Goal: Book appointment/travel/reservation

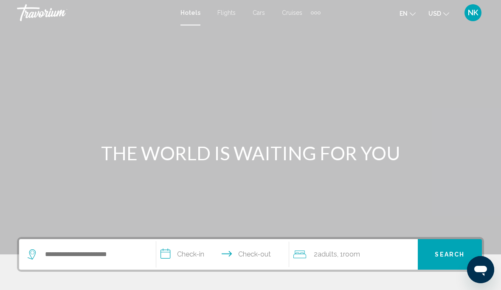
click at [477, 15] on span "NK" at bounding box center [473, 12] width 10 height 8
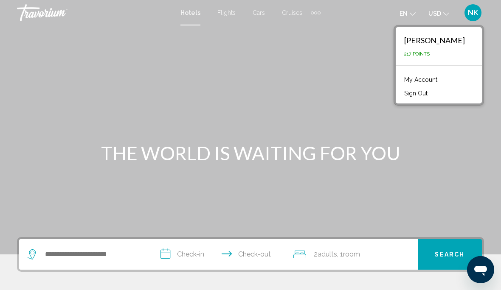
click at [445, 131] on div "Main content" at bounding box center [250, 127] width 501 height 255
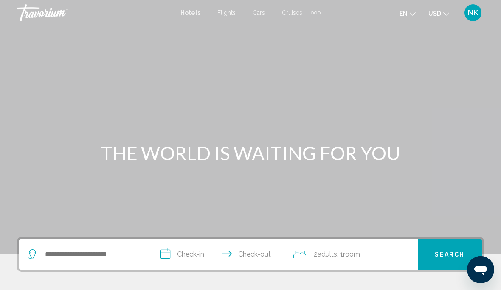
click at [292, 12] on span "Cruises" at bounding box center [292, 12] width 20 height 7
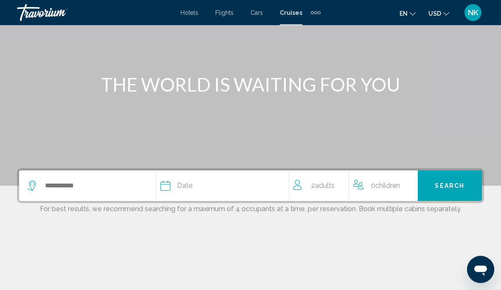
scroll to position [70, 0]
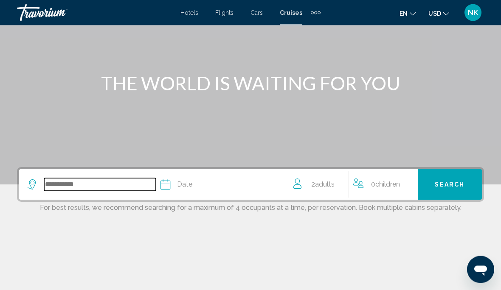
click at [66, 188] on input "Search widget" at bounding box center [100, 185] width 112 height 13
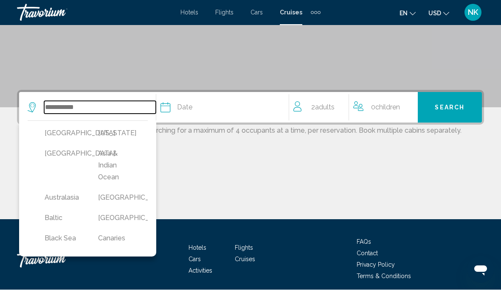
scroll to position [147, 0]
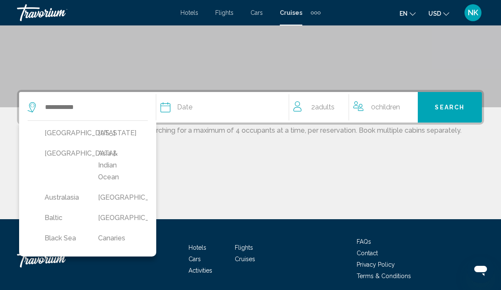
click at [57, 156] on button "[GEOGRAPHIC_DATA]" at bounding box center [62, 154] width 45 height 16
type input "**********"
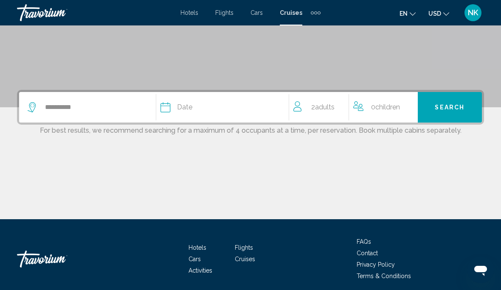
click at [179, 109] on span "Date" at bounding box center [184, 107] width 15 height 12
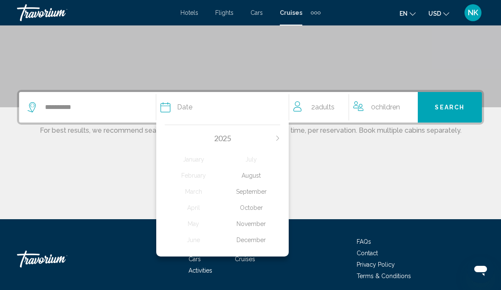
click at [241, 192] on div "September" at bounding box center [251, 191] width 58 height 15
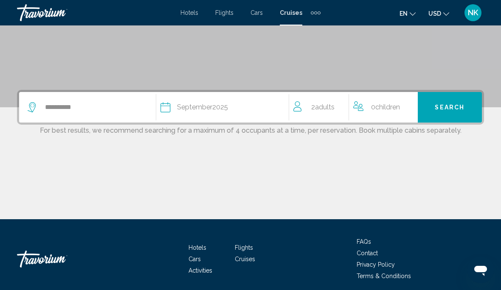
click at [448, 111] on span "Search" at bounding box center [450, 107] width 30 height 7
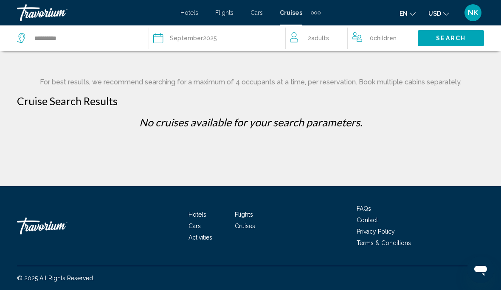
scroll to position [3, 0]
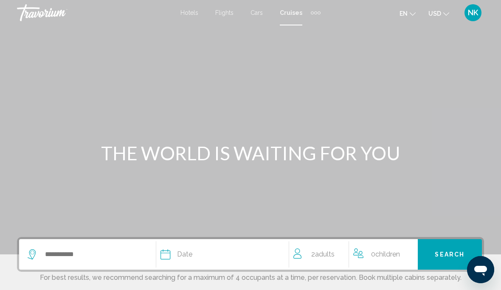
click at [281, 15] on span "Cruises" at bounding box center [291, 12] width 23 height 7
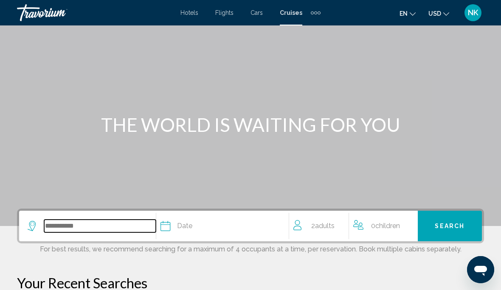
click at [52, 229] on input "Search widget" at bounding box center [100, 226] width 112 height 13
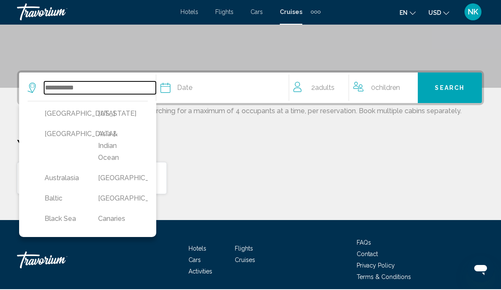
scroll to position [167, 0]
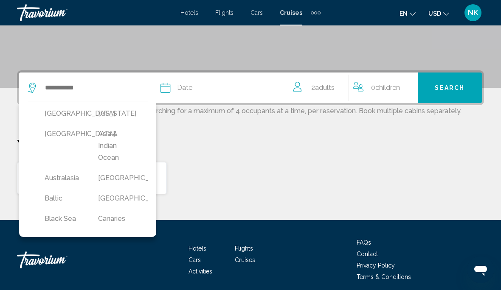
click at [61, 181] on button "Australasia" at bounding box center [62, 178] width 45 height 16
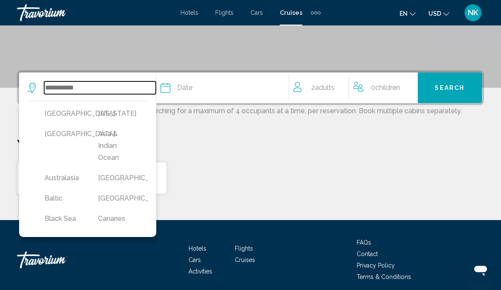
type input "**********"
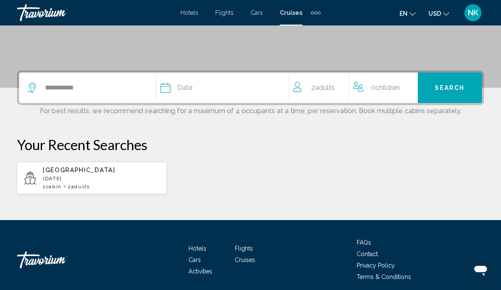
click at [176, 91] on div "Date" at bounding box center [224, 88] width 128 height 12
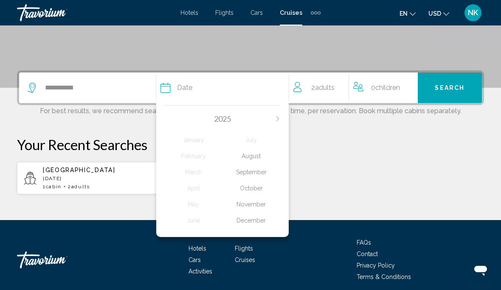
click at [239, 177] on div "September" at bounding box center [251, 172] width 58 height 15
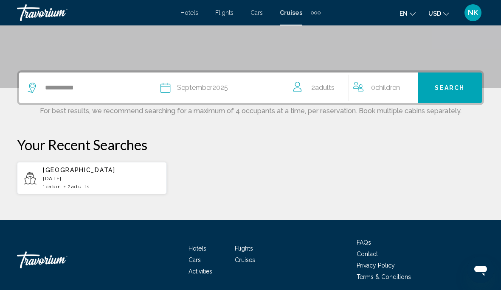
click at [450, 91] on span "Search" at bounding box center [450, 88] width 30 height 7
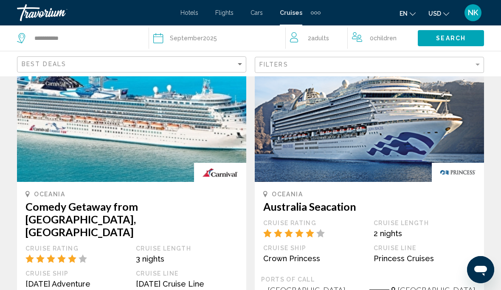
scroll to position [69, 0]
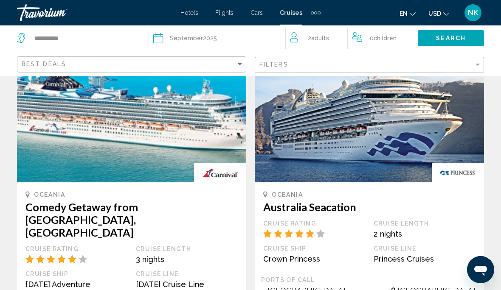
click at [195, 10] on span "Hotels" at bounding box center [189, 12] width 18 height 7
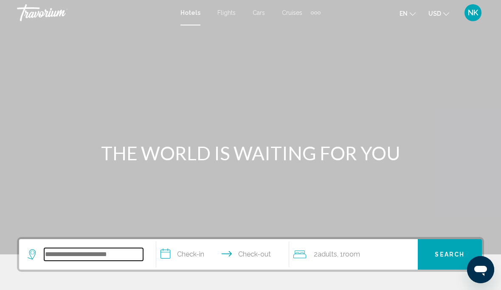
click at [82, 257] on input "Search widget" at bounding box center [93, 254] width 99 height 13
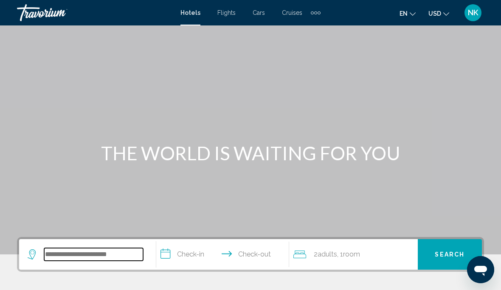
scroll to position [20, 0]
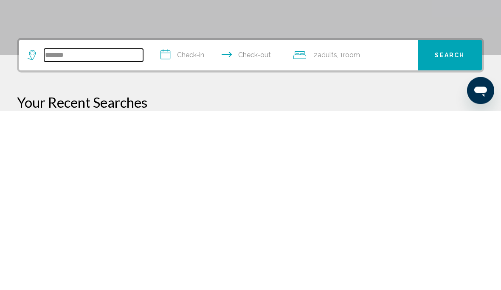
type input "******"
click at [179, 220] on input "**********" at bounding box center [224, 236] width 136 height 33
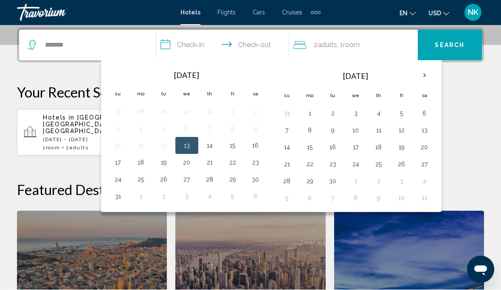
scroll to position [209, 0]
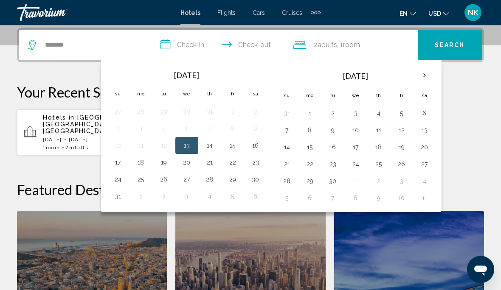
click at [259, 148] on button "16" at bounding box center [256, 146] width 14 height 12
click at [146, 168] on button "18" at bounding box center [141, 163] width 14 height 12
type input "**********"
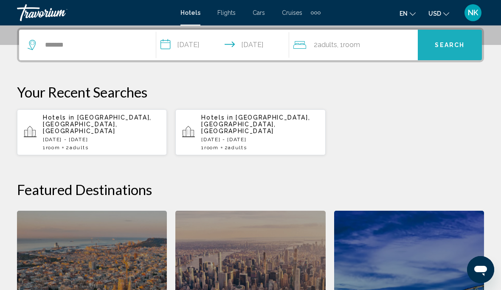
click at [448, 45] on span "Search" at bounding box center [450, 45] width 30 height 7
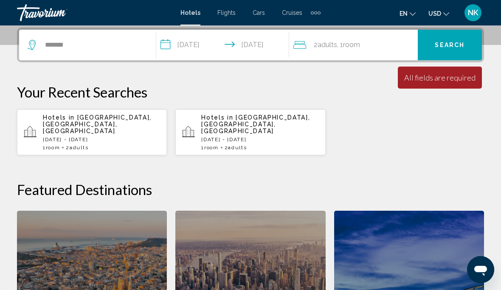
click at [65, 137] on p "[DATE] - [DATE]" at bounding box center [101, 140] width 117 height 6
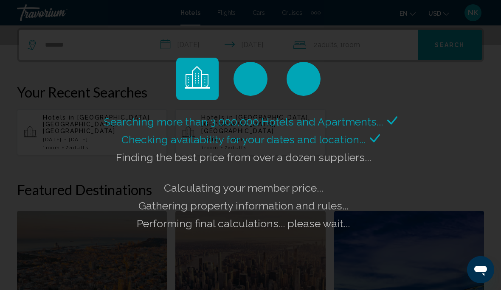
click at [260, 287] on div "Searching more than 3,000,000 Hotels and Apartments... Checking availability fo…" at bounding box center [250, 145] width 501 height 290
